Goal: Task Accomplishment & Management: Use online tool/utility

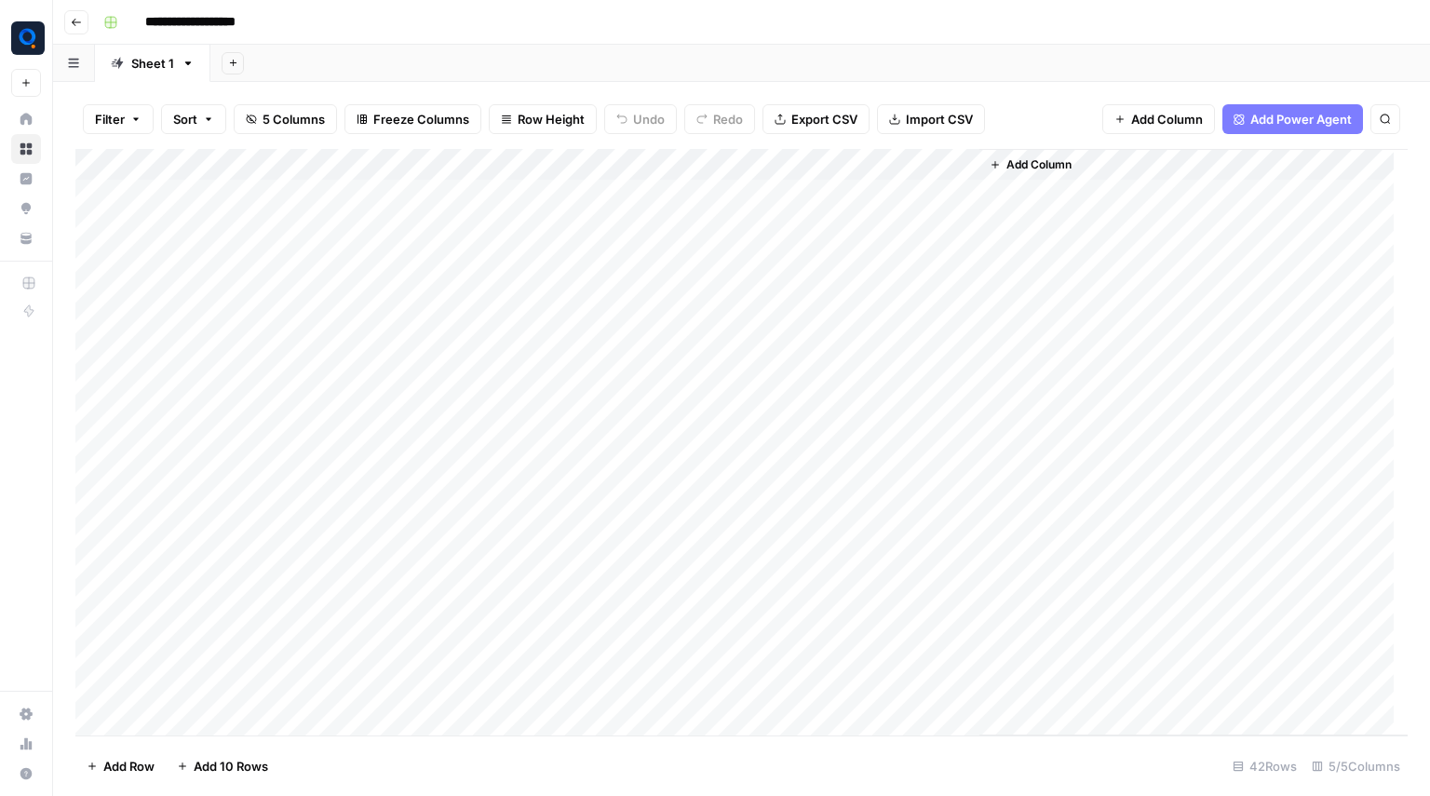
click at [81, 22] on icon "button" at bounding box center [76, 22] width 11 height 11
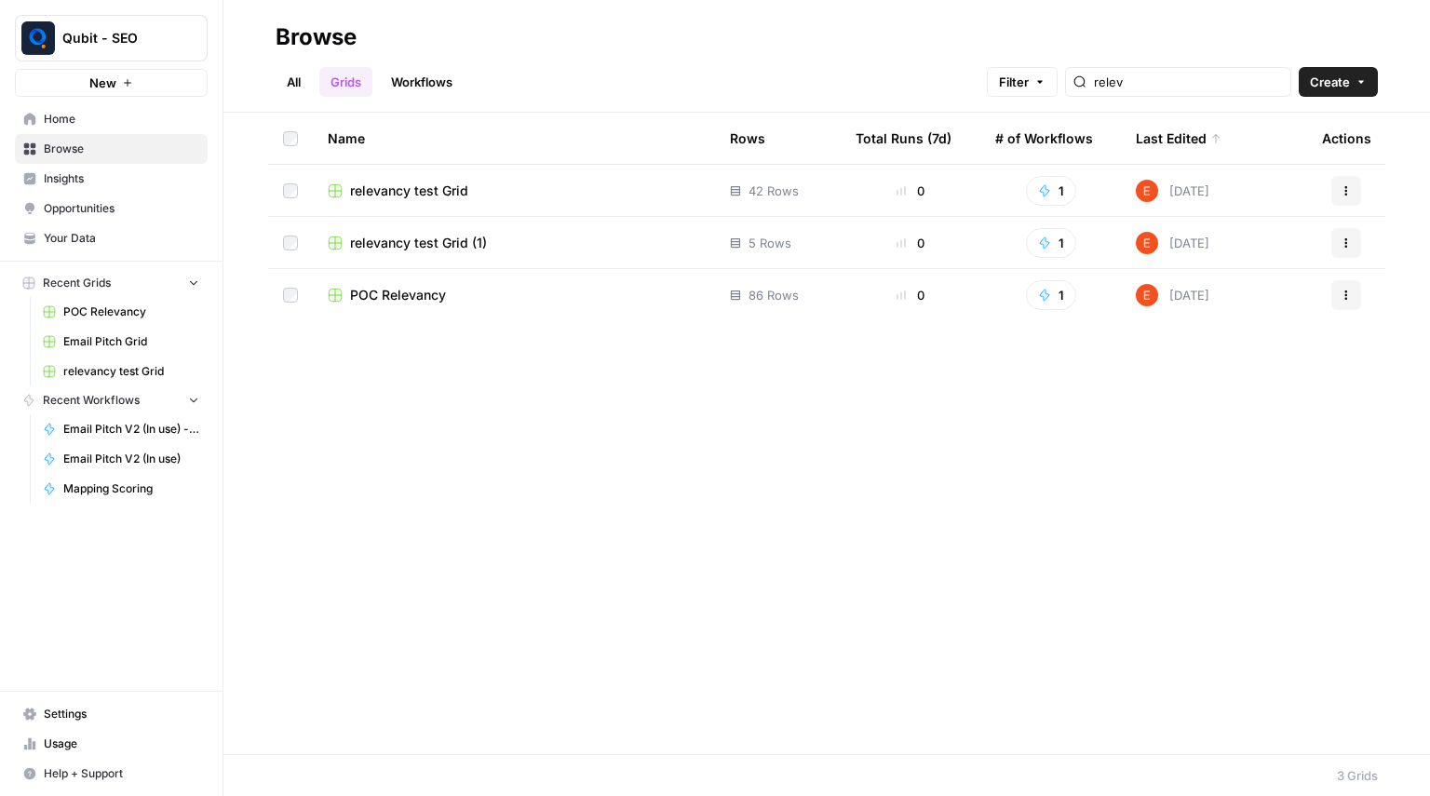
drag, startPoint x: 395, startPoint y: 82, endPoint x: 542, endPoint y: 34, distance: 154.6
click at [395, 82] on link "Workflows" at bounding box center [422, 82] width 84 height 30
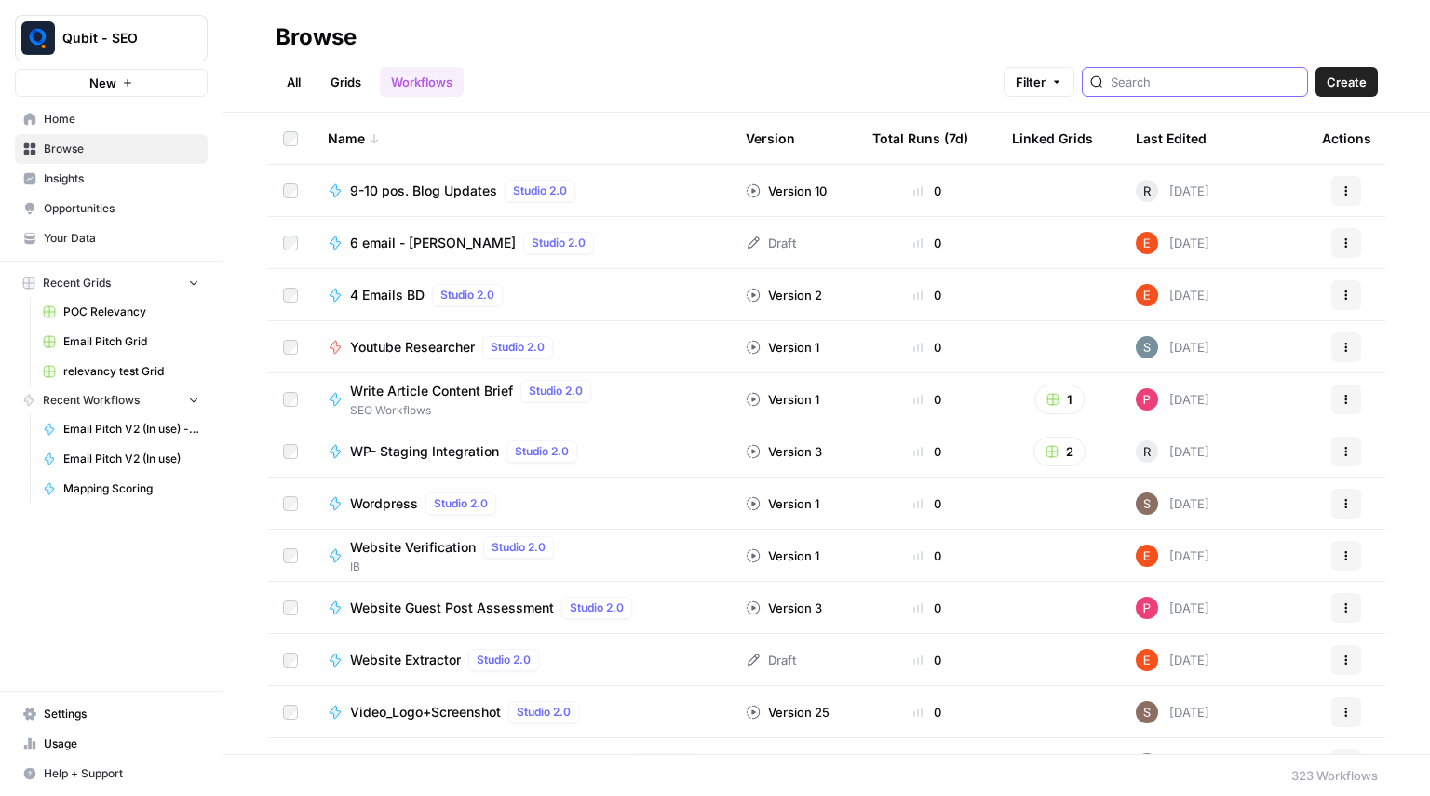
click at [1159, 74] on input "search" at bounding box center [1205, 82] width 189 height 19
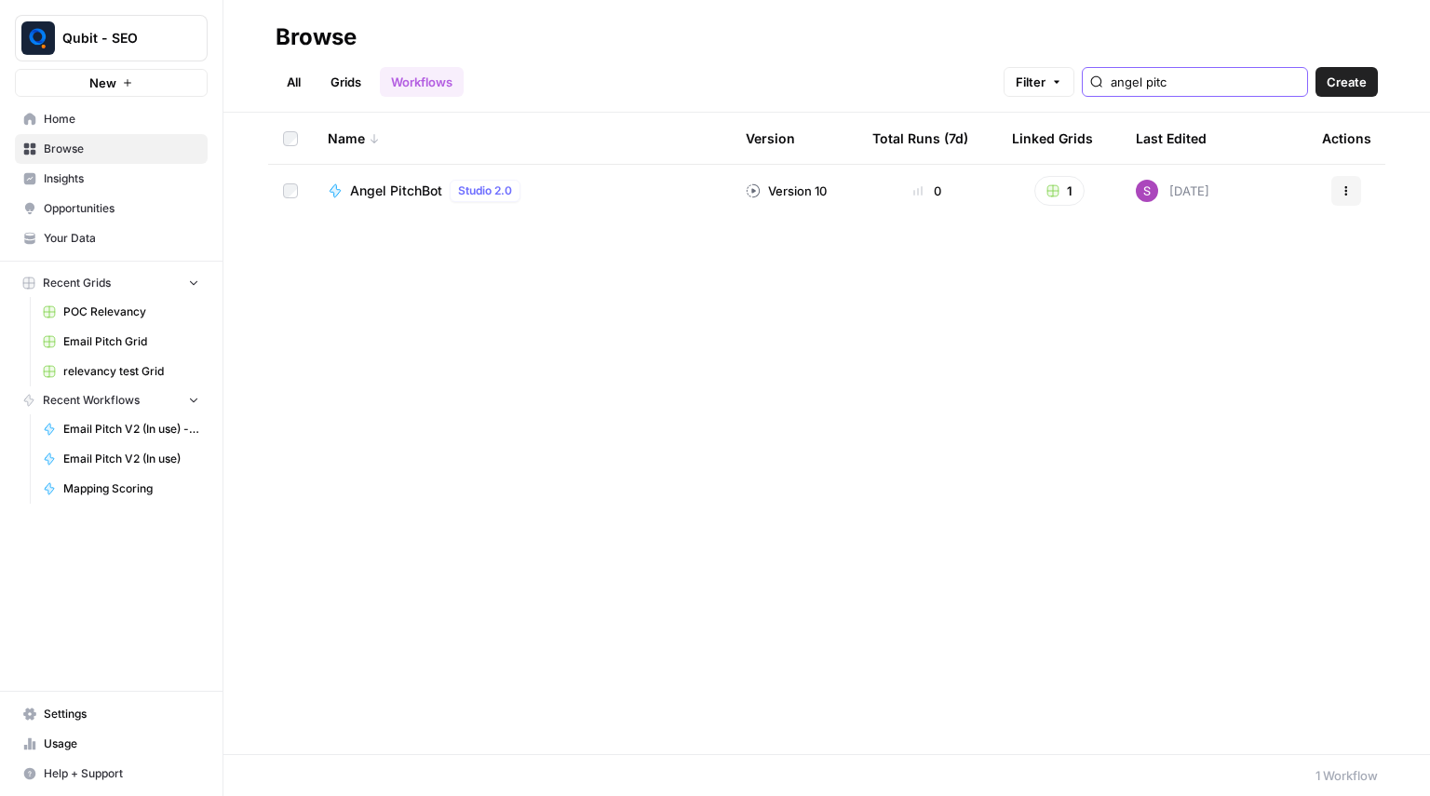
type input "angel pitc"
click at [644, 197] on div "Angel PitchBot Studio 2.0" at bounding box center [522, 191] width 388 height 22
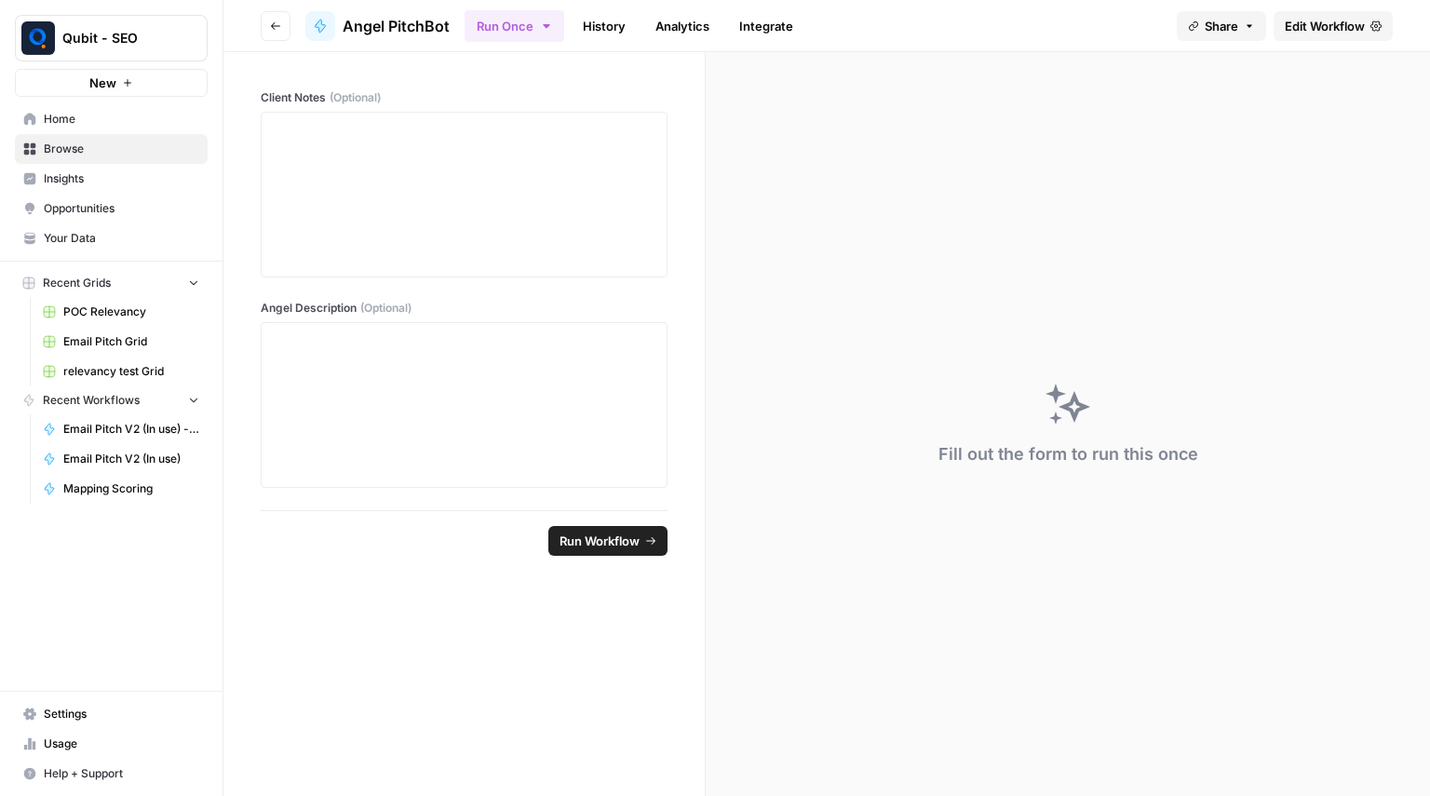
click at [1373, 34] on link "Edit Workflow" at bounding box center [1333, 26] width 119 height 30
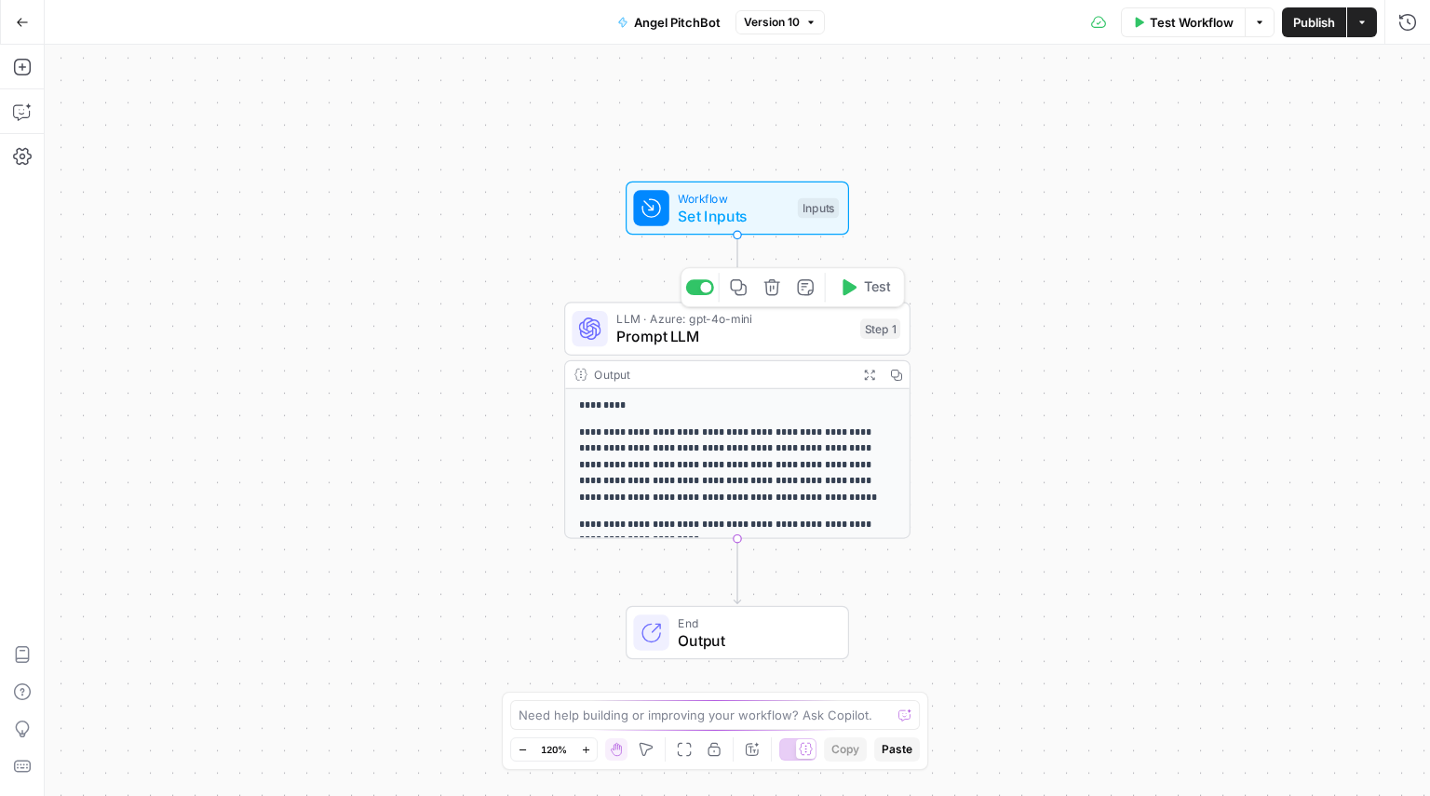
click at [758, 353] on div "LLM · Azure: gpt-4o-mini Prompt LLM Step 1 Copy step Delete step Add Note Test" at bounding box center [737, 329] width 346 height 54
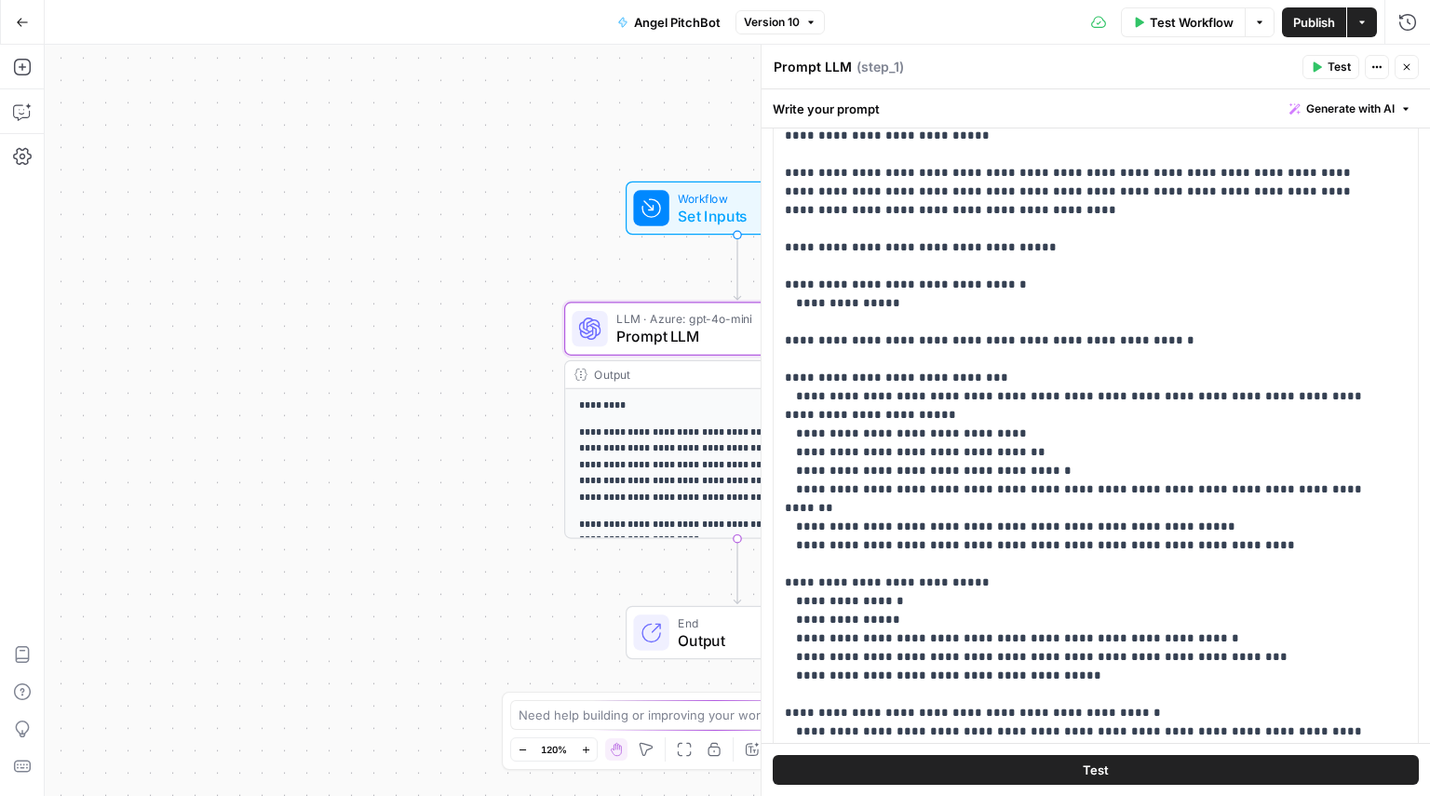
click at [1414, 59] on button "Close" at bounding box center [1407, 67] width 24 height 24
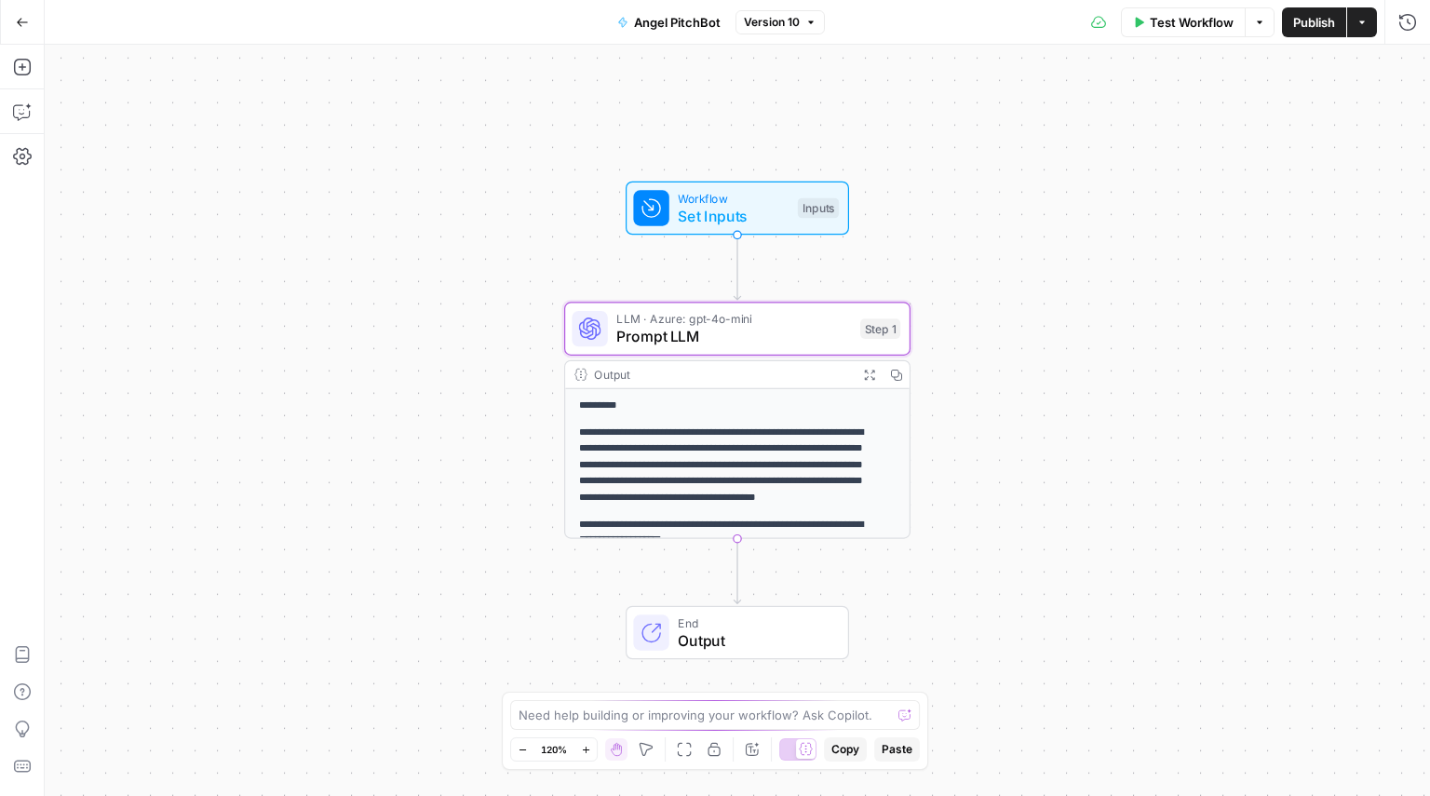
click at [6, 15] on button "Go Back" at bounding box center [23, 23] width 34 height 34
